Goal: Transaction & Acquisition: Purchase product/service

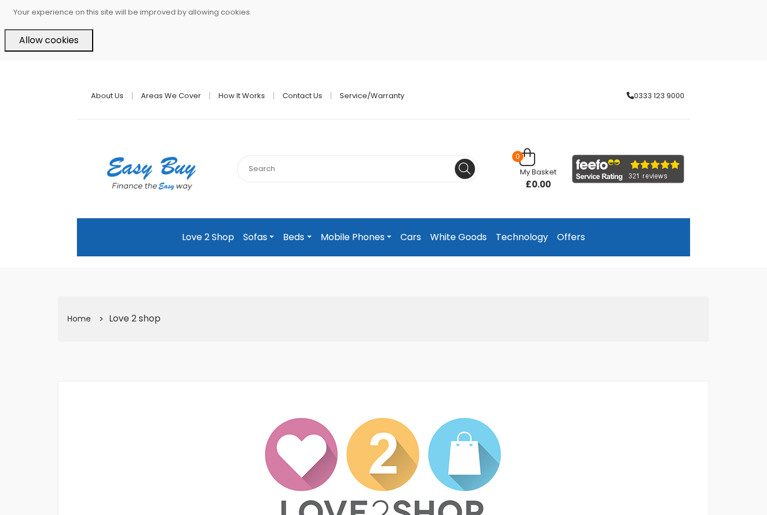
click at [108, 92] on link "About Us" at bounding box center [108, 95] width 50 height 7
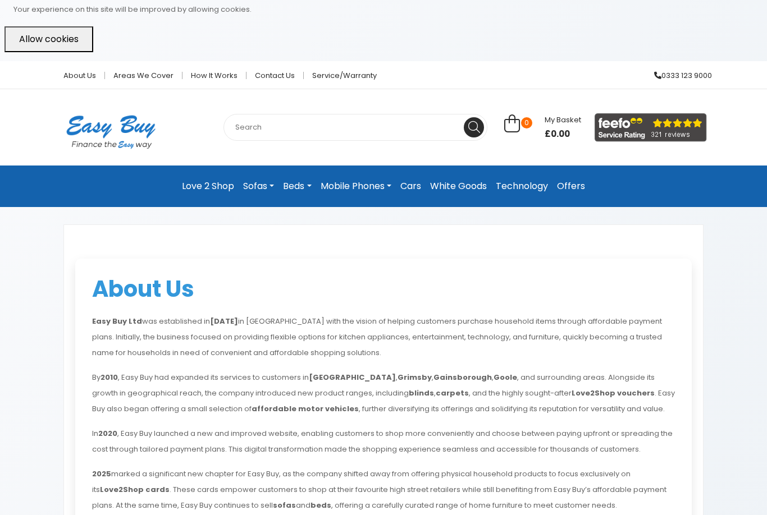
scroll to position [2, 0]
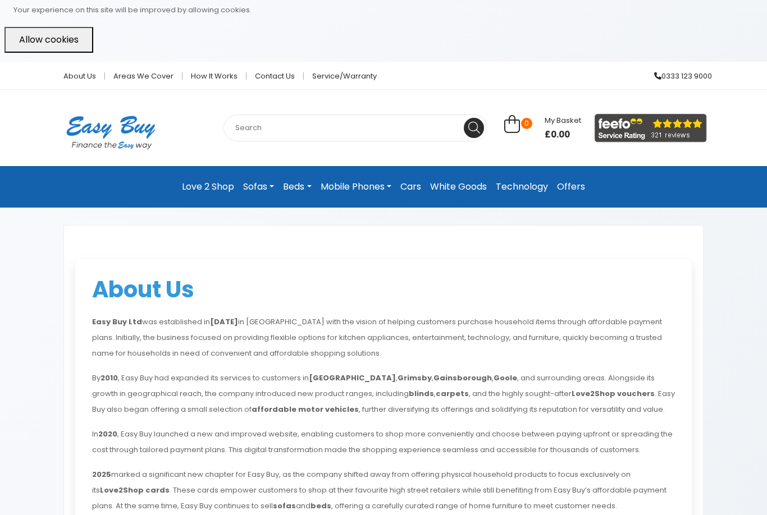
click at [377, 177] on link "Mobile Phones" at bounding box center [356, 187] width 80 height 24
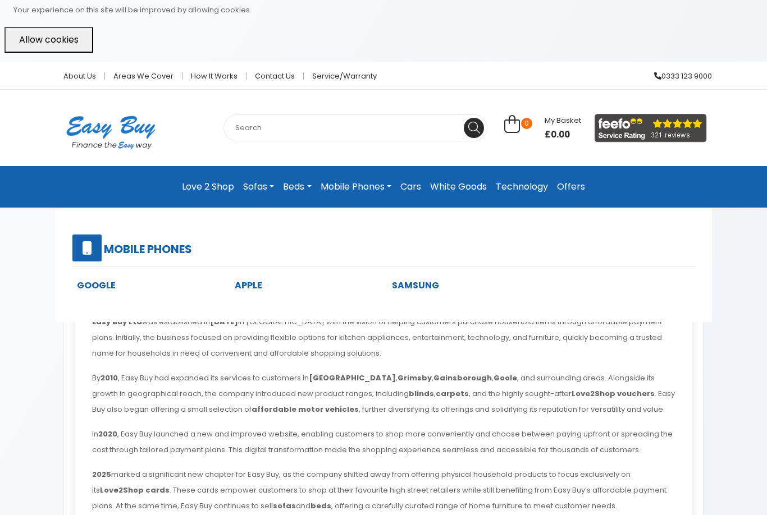
click at [247, 279] on link "Apple" at bounding box center [249, 285] width 28 height 13
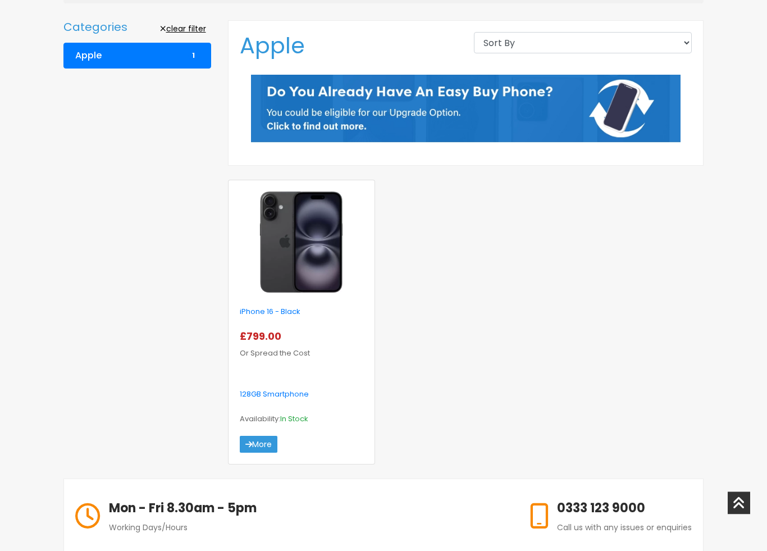
scroll to position [277, 0]
click at [262, 450] on link "More" at bounding box center [259, 444] width 38 height 17
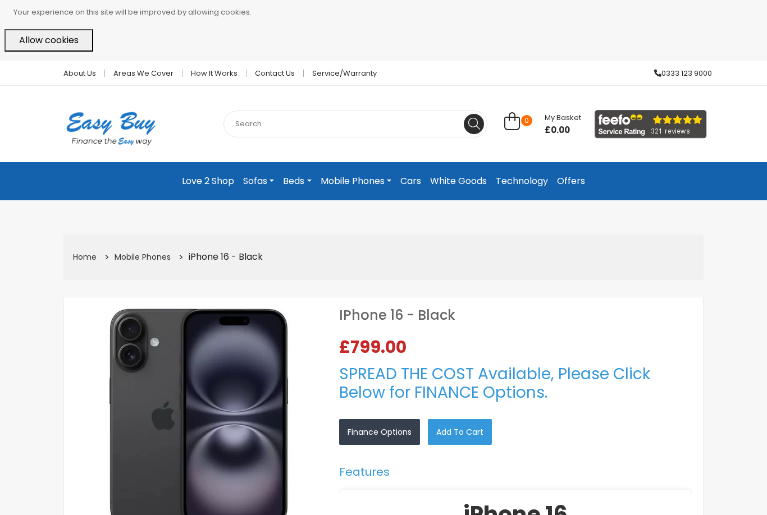
select select "104"
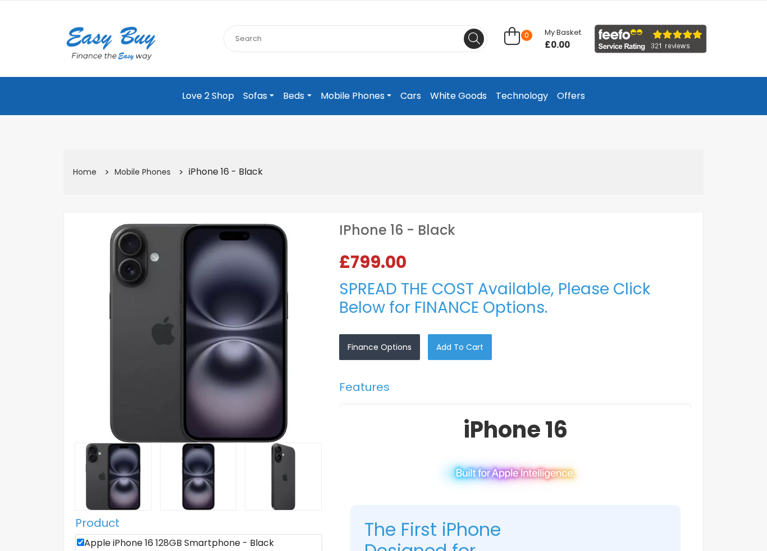
click at [401, 342] on link "Finance Options" at bounding box center [379, 347] width 81 height 26
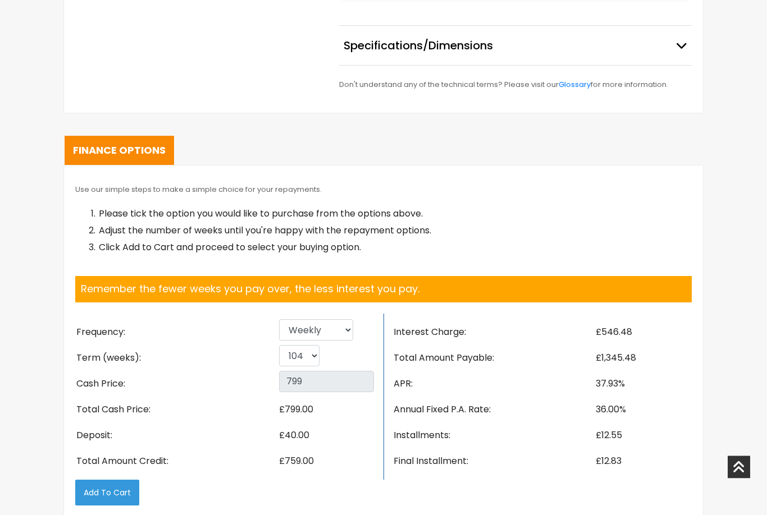
scroll to position [1483, 0]
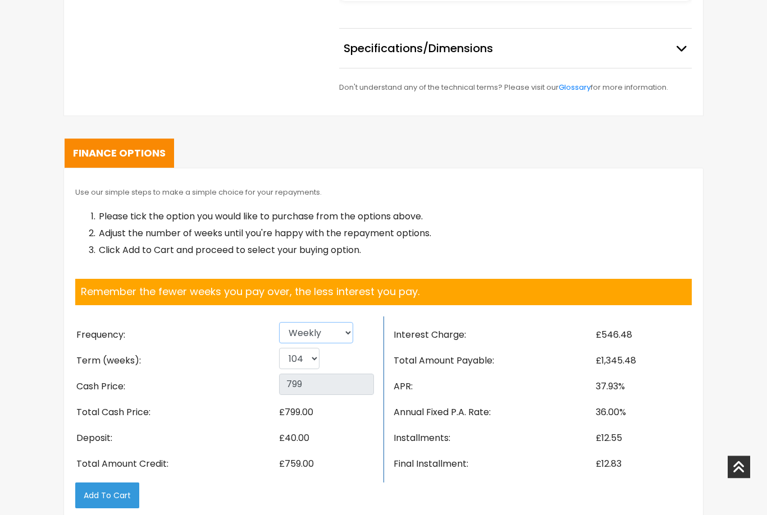
click at [336, 343] on select "Weekly Fortnightly 4 weekly Monthly" at bounding box center [316, 333] width 74 height 21
select select "Monthly"
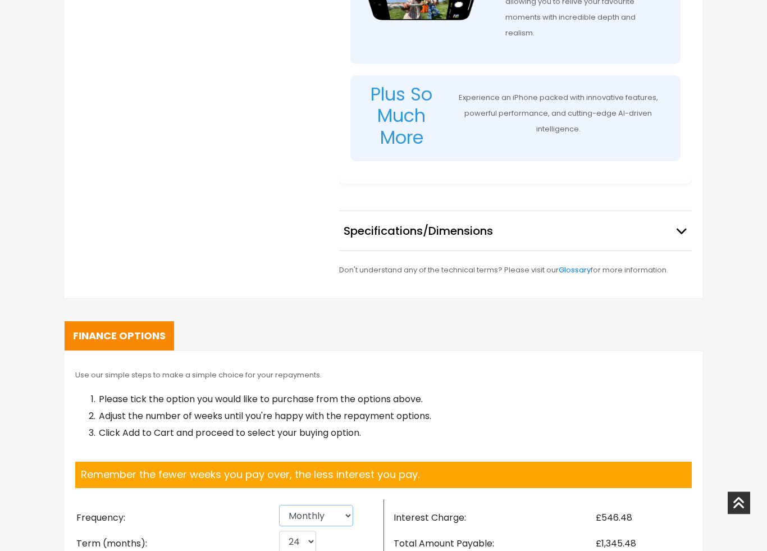
scroll to position [1302, 0]
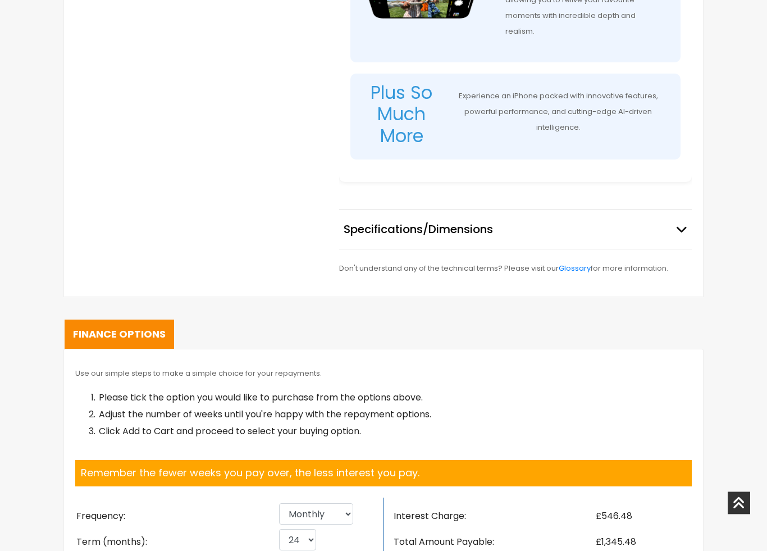
click at [680, 234] on span "button" at bounding box center [681, 229] width 11 height 17
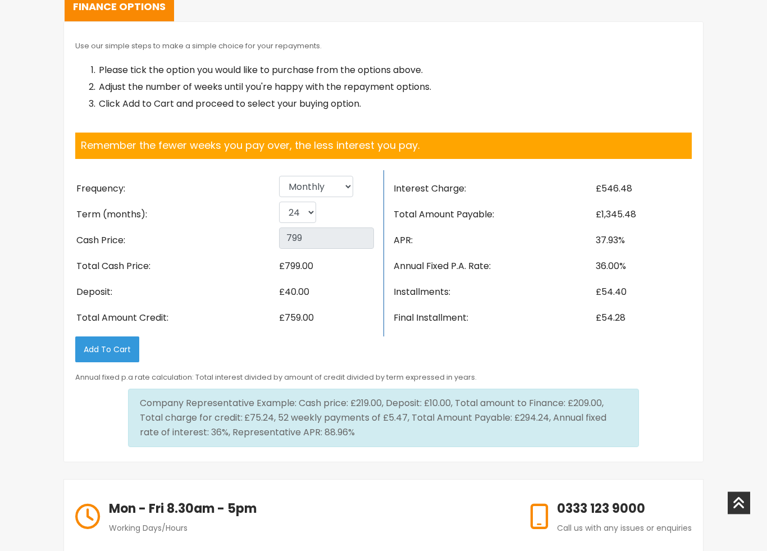
scroll to position [2554, 0]
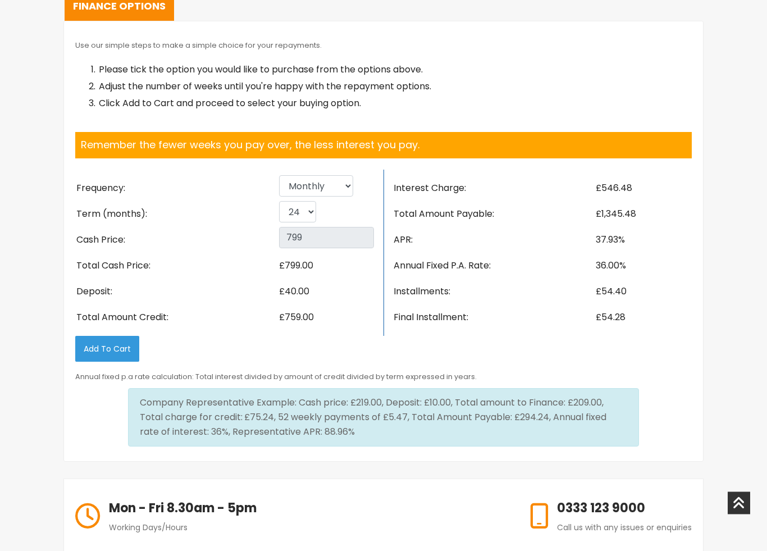
click at [90, 361] on button "Add to Cart" at bounding box center [107, 349] width 64 height 26
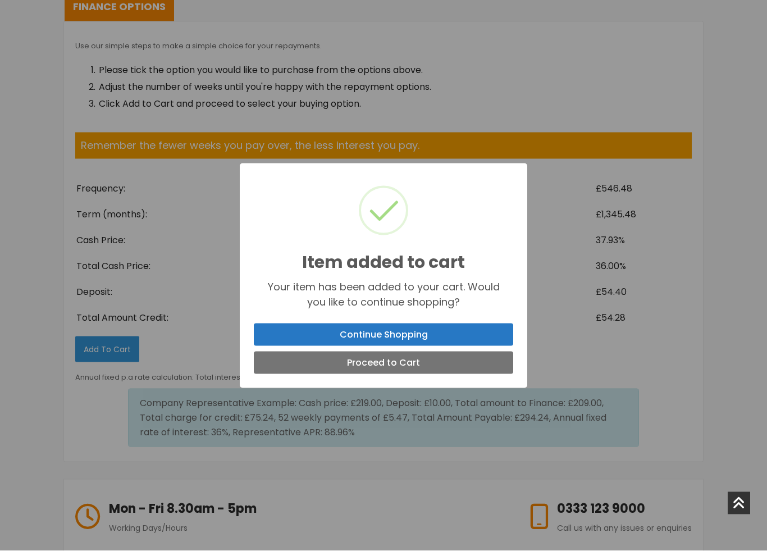
scroll to position [2555, 0]
click at [498, 367] on button "Proceed to Cart" at bounding box center [383, 362] width 259 height 22
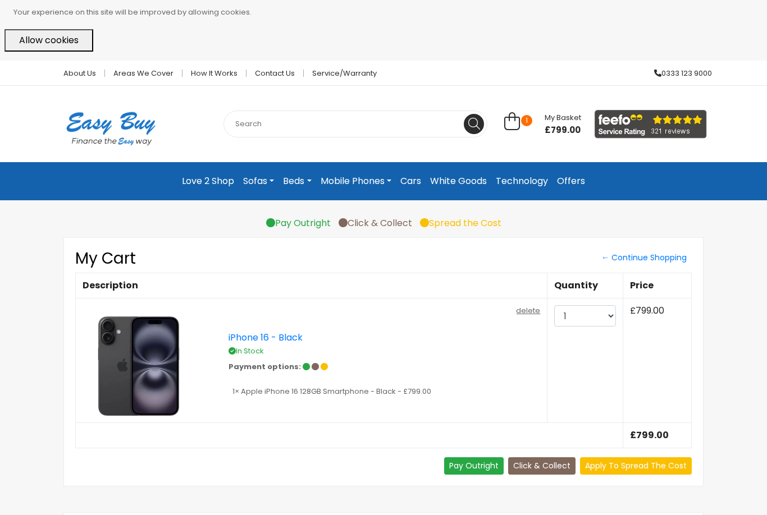
click at [198, 70] on link "How it works" at bounding box center [214, 73] width 64 height 7
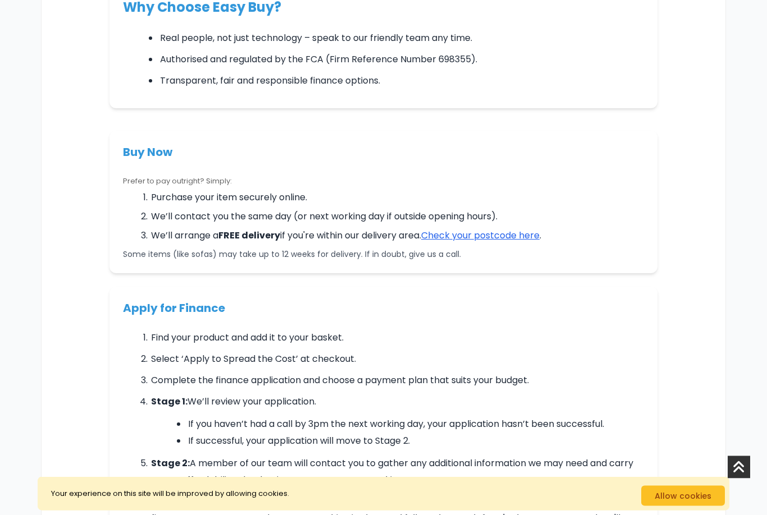
scroll to position [292, 0]
click at [526, 237] on link "Check your postcode here" at bounding box center [480, 235] width 118 height 13
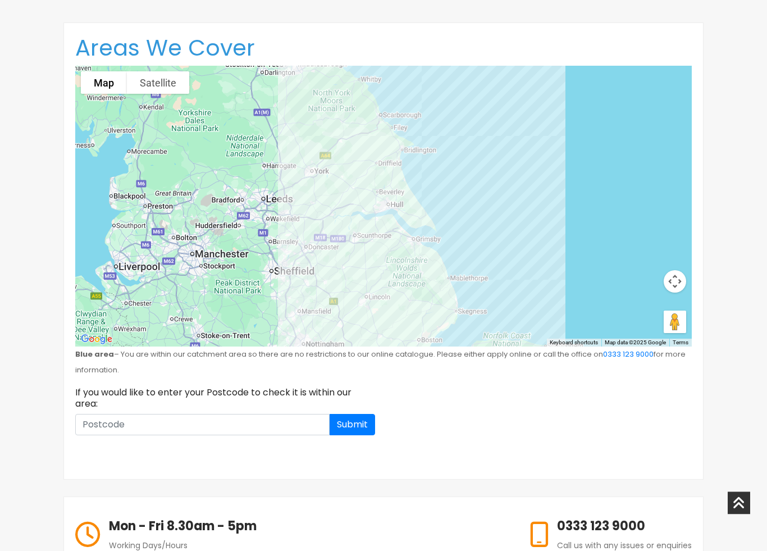
scroll to position [213, 0]
click at [283, 415] on input at bounding box center [202, 423] width 254 height 21
type input "PE11 4UE"
click at [359, 413] on button "Submit" at bounding box center [351, 423] width 45 height 21
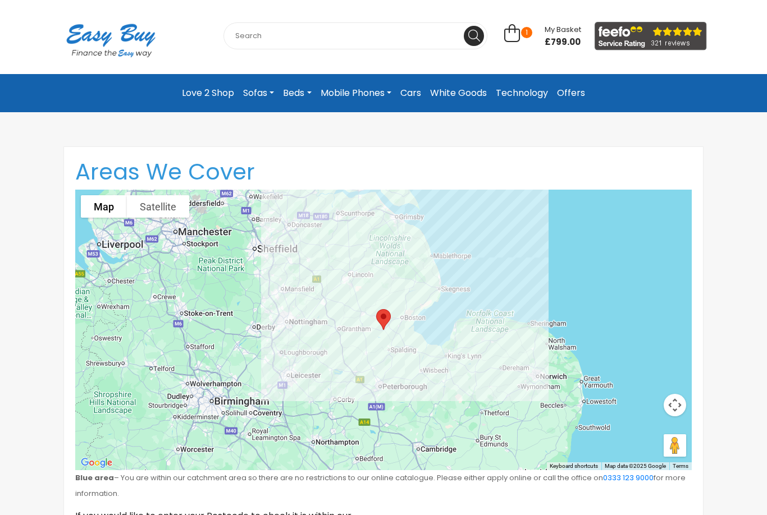
scroll to position [0, 0]
